Goal: Find specific page/section: Find specific page/section

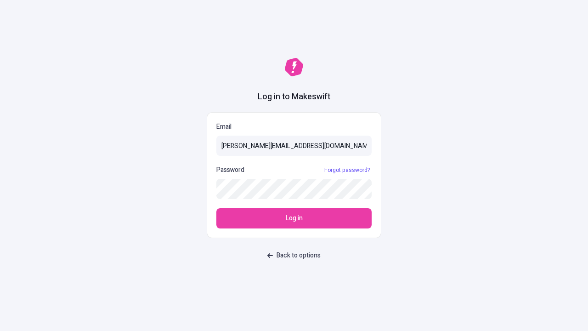
type input "[PERSON_NAME][EMAIL_ADDRESS][DOMAIN_NAME]"
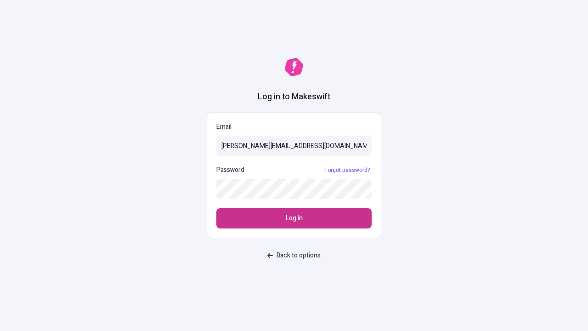
click at [294, 218] on span "Log in" at bounding box center [294, 218] width 17 height 10
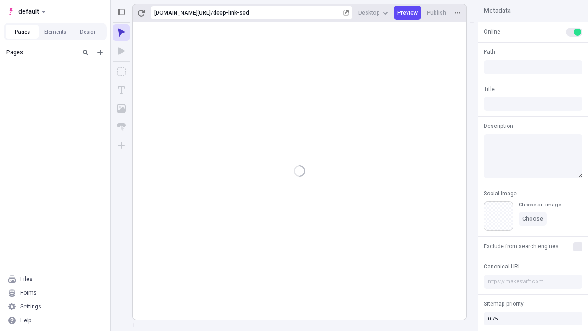
type input "/deep-link-sed"
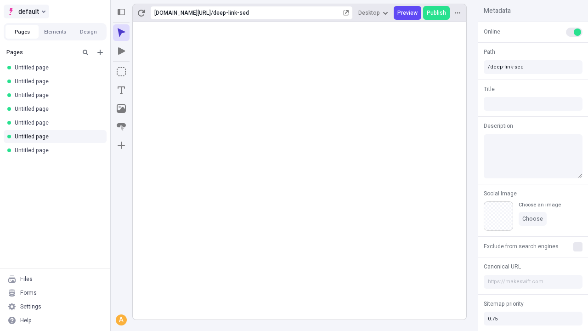
click at [26, 11] on span "default" at bounding box center [28, 11] width 21 height 11
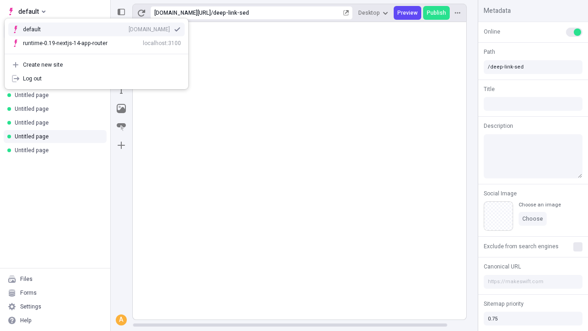
click at [129, 28] on div "[DOMAIN_NAME]" at bounding box center [149, 29] width 41 height 7
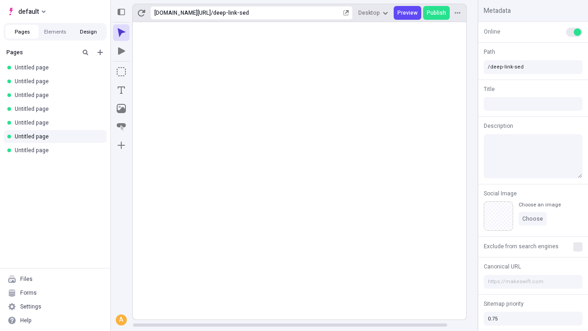
click at [88, 32] on button "Design" at bounding box center [88, 32] width 33 height 14
